Goal: Task Accomplishment & Management: Manage account settings

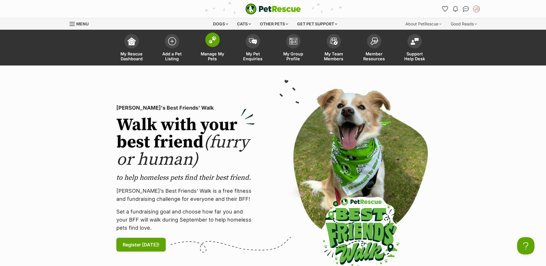
click at [216, 46] on link "Manage My Pets" at bounding box center [212, 48] width 40 height 34
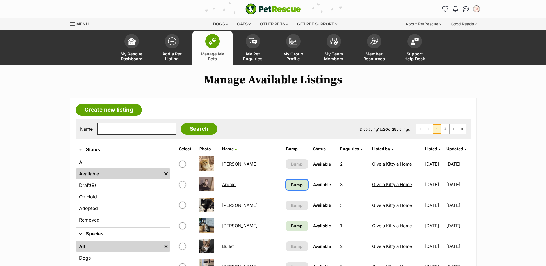
click at [291, 182] on span "Bump" at bounding box center [297, 185] width 12 height 6
click at [291, 224] on span "Bump" at bounding box center [297, 226] width 12 height 6
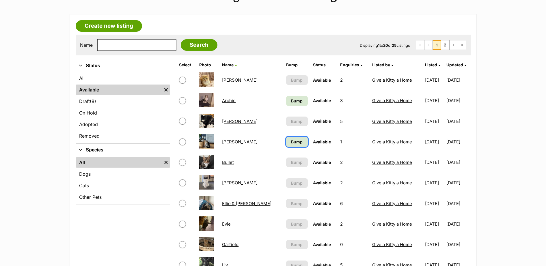
scroll to position [168, 0]
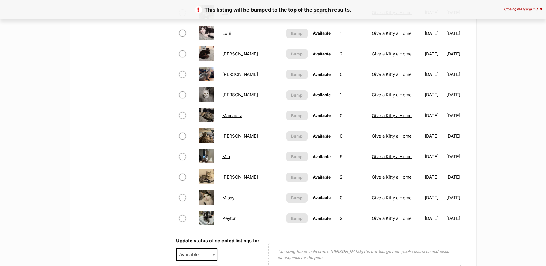
scroll to position [421, 0]
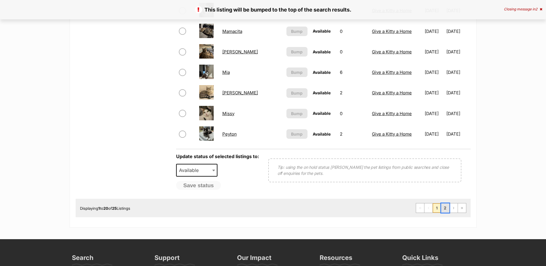
click at [443, 206] on link "2" at bounding box center [445, 207] width 8 height 9
